Goal: Navigation & Orientation: Find specific page/section

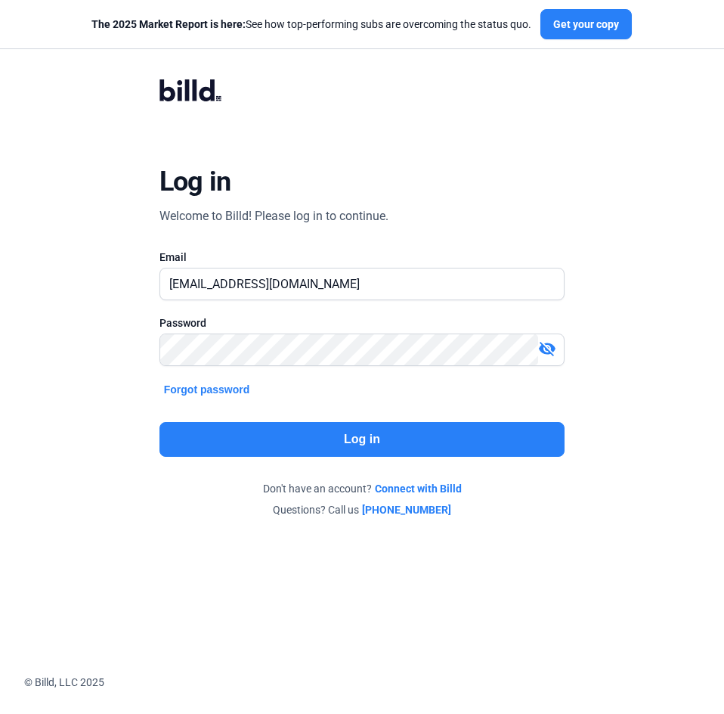
click at [401, 439] on button "Log in" at bounding box center [363, 439] width 406 height 35
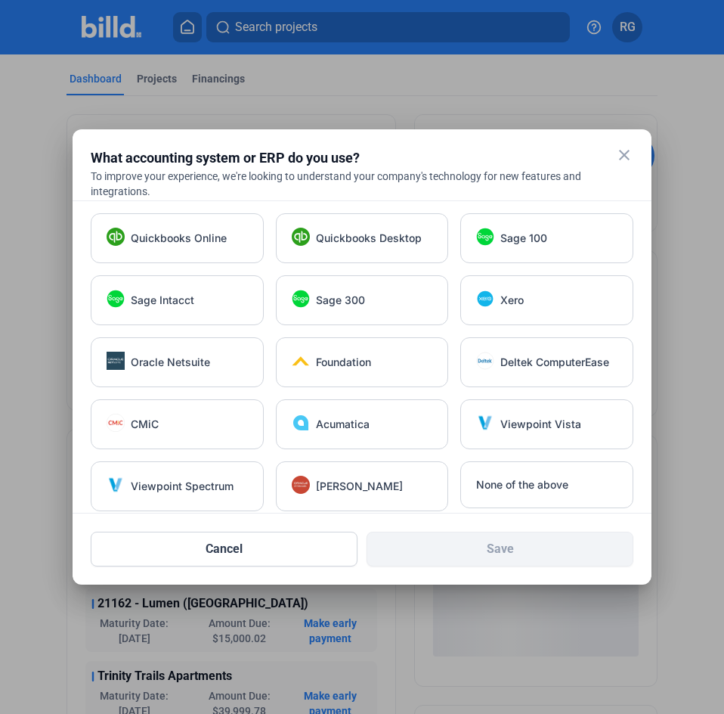
click at [626, 150] on mat-icon "close" at bounding box center [624, 155] width 18 height 18
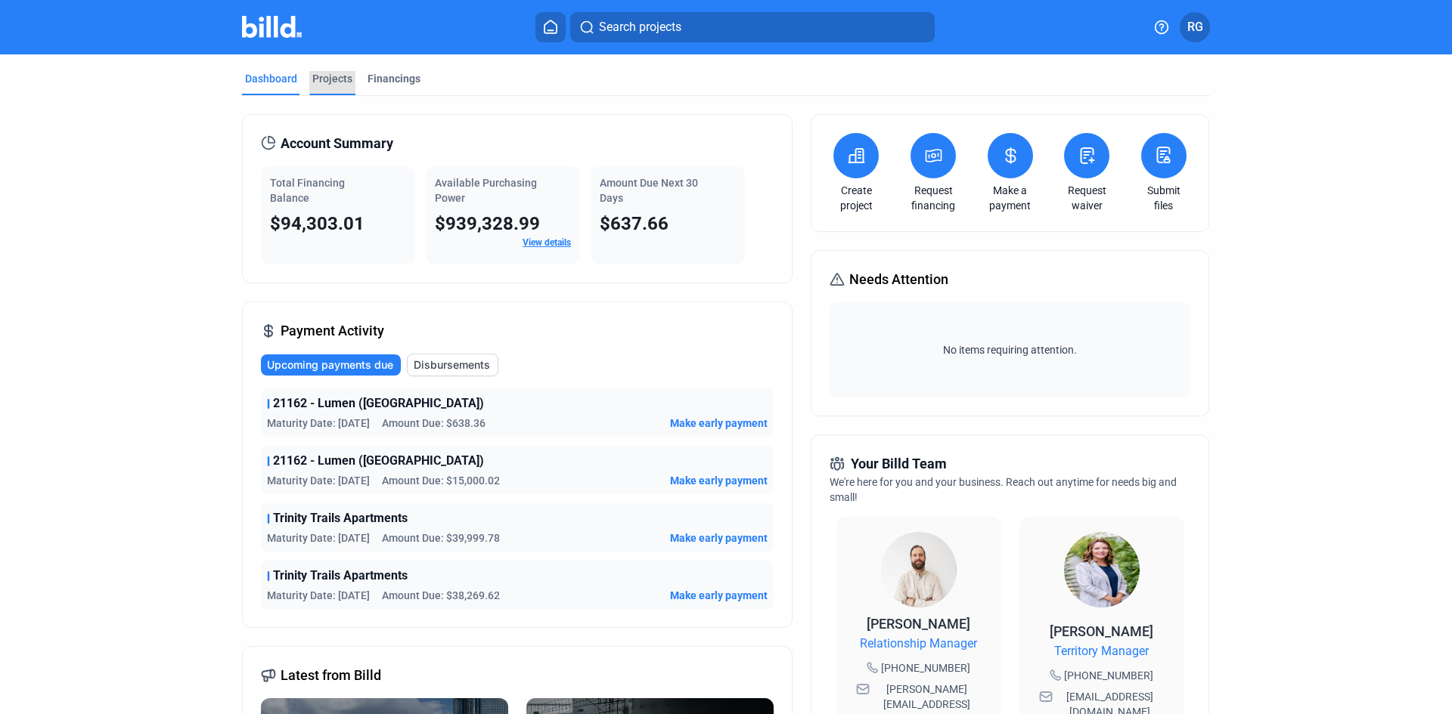
click at [330, 79] on div "Projects" at bounding box center [332, 78] width 40 height 15
